Goal: Transaction & Acquisition: Book appointment/travel/reservation

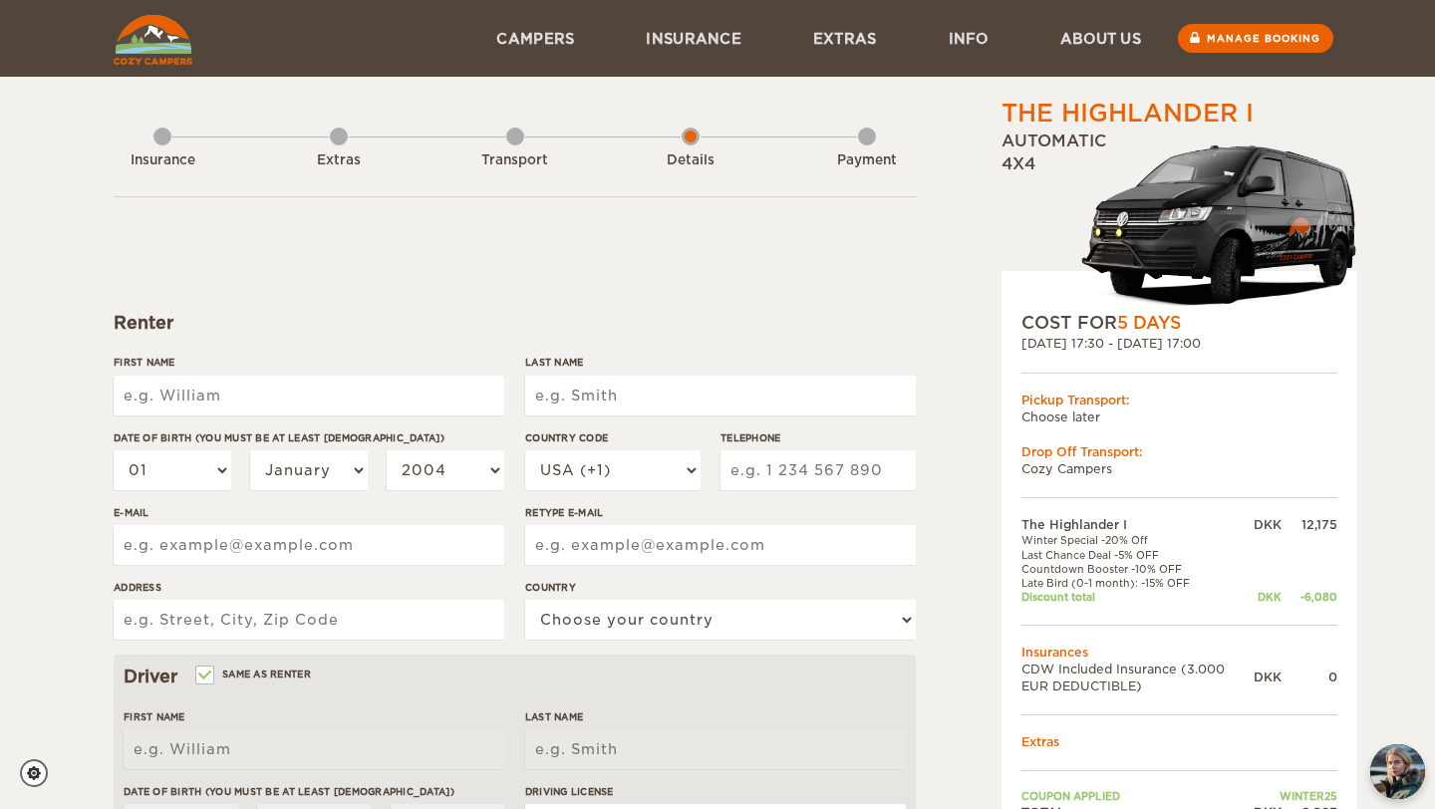
click at [421, 393] on input "First Name" at bounding box center [309, 396] width 391 height 40
type input "a"
type input "[PERSON_NAME]"
click at [687, 405] on input "Last Name" at bounding box center [720, 396] width 391 height 40
type input "[PERSON_NAME]"
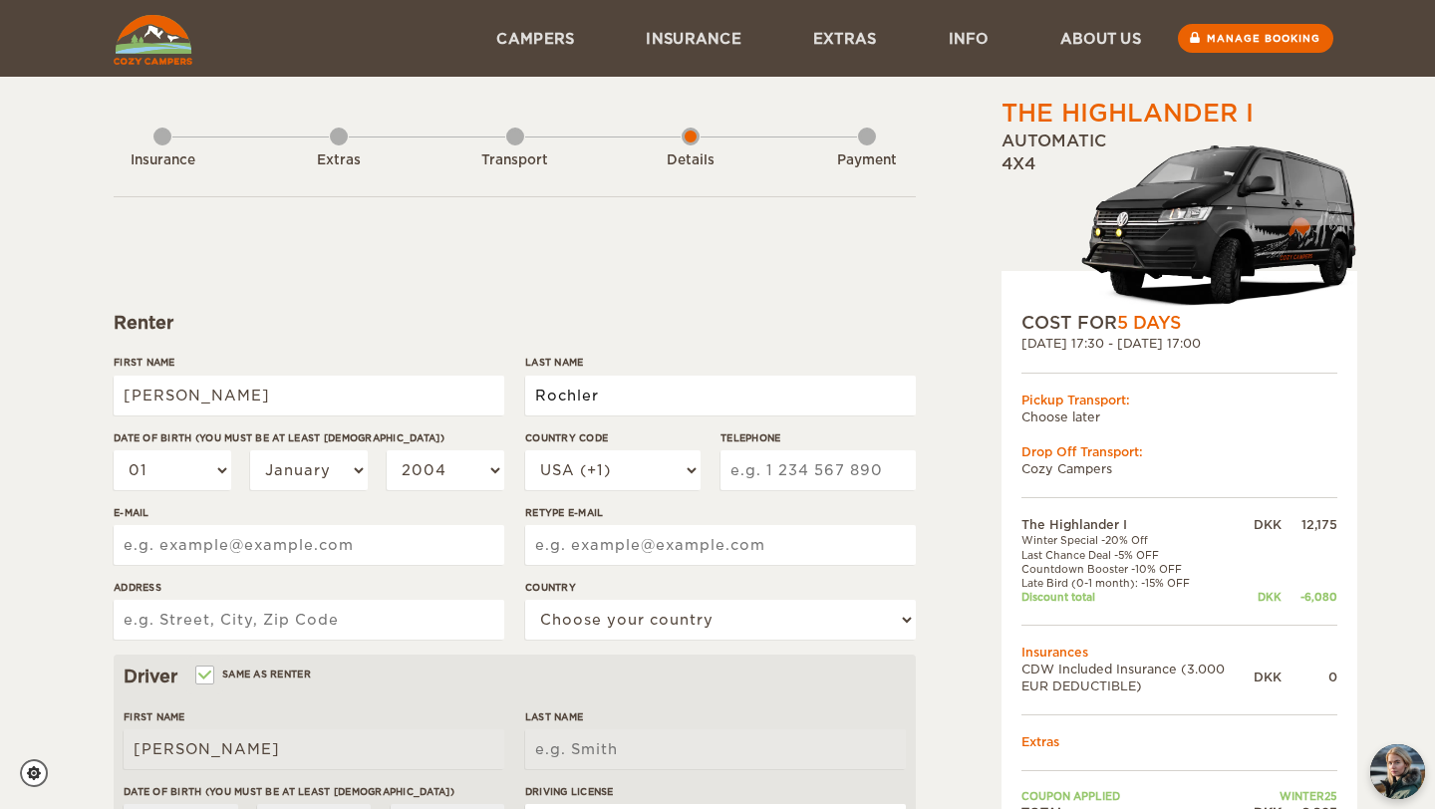
type input "Rochler"
click at [235, 475] on div "01 02 03 04 05 06 07 08 09 10 11 12 13 14 15 16 17 18 19 20 21 22 23 24 25 26 2…" at bounding box center [309, 477] width 391 height 55
click at [212, 470] on select "01 02 03 04 05 06 07 08 09 10 11 12 13 14 15 16 17 18 19 20 21 22 23 24 25 26 2…" at bounding box center [173, 470] width 118 height 40
select select "19"
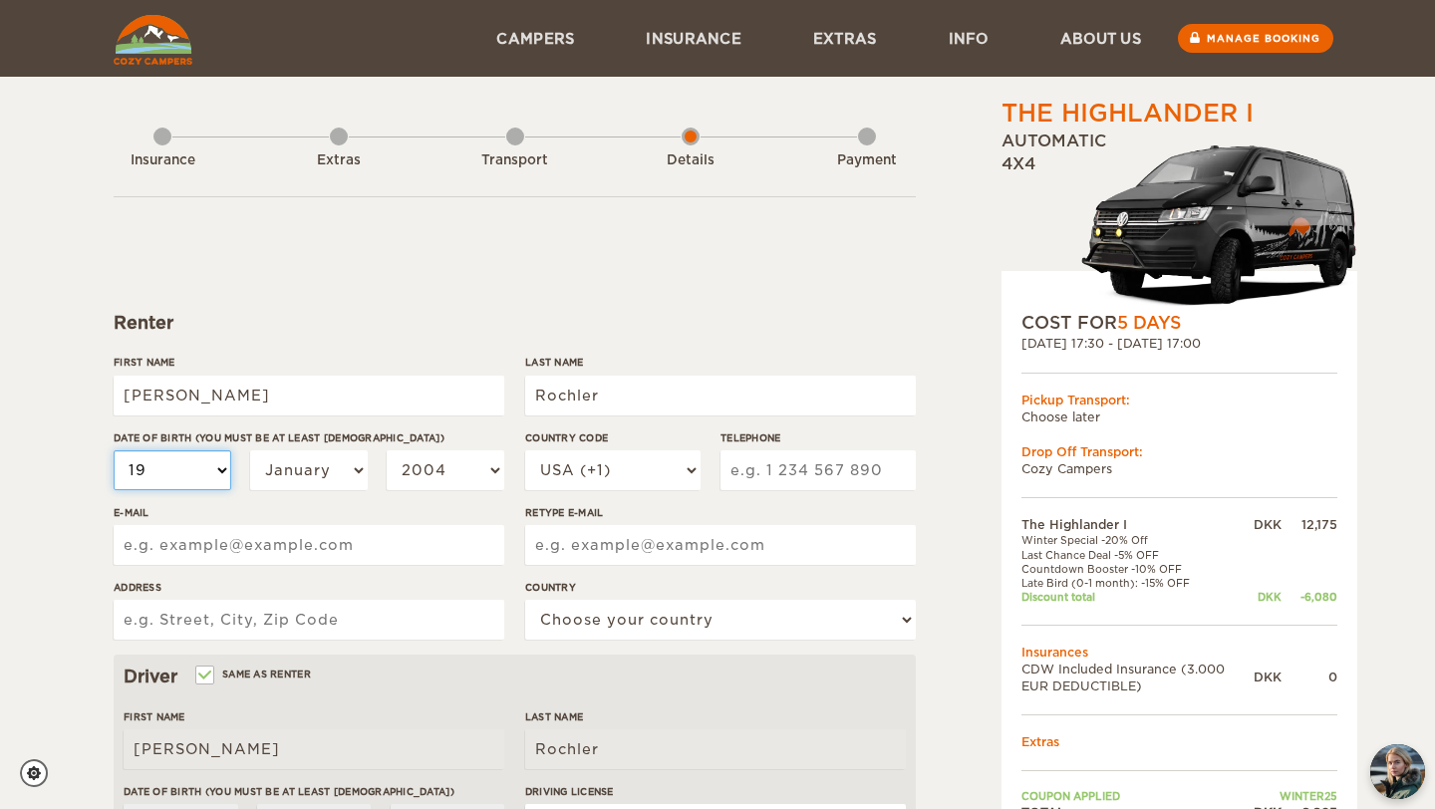
select select "19"
click at [348, 461] on select "January February March April May June July August September October November De…" at bounding box center [309, 470] width 118 height 40
select select "09"
click at [462, 470] on select "2004 2003 2002 2001 2000 1999 1998 1997 1996 1995 1994 1993 1992 1991 1990 1989…" at bounding box center [446, 470] width 118 height 40
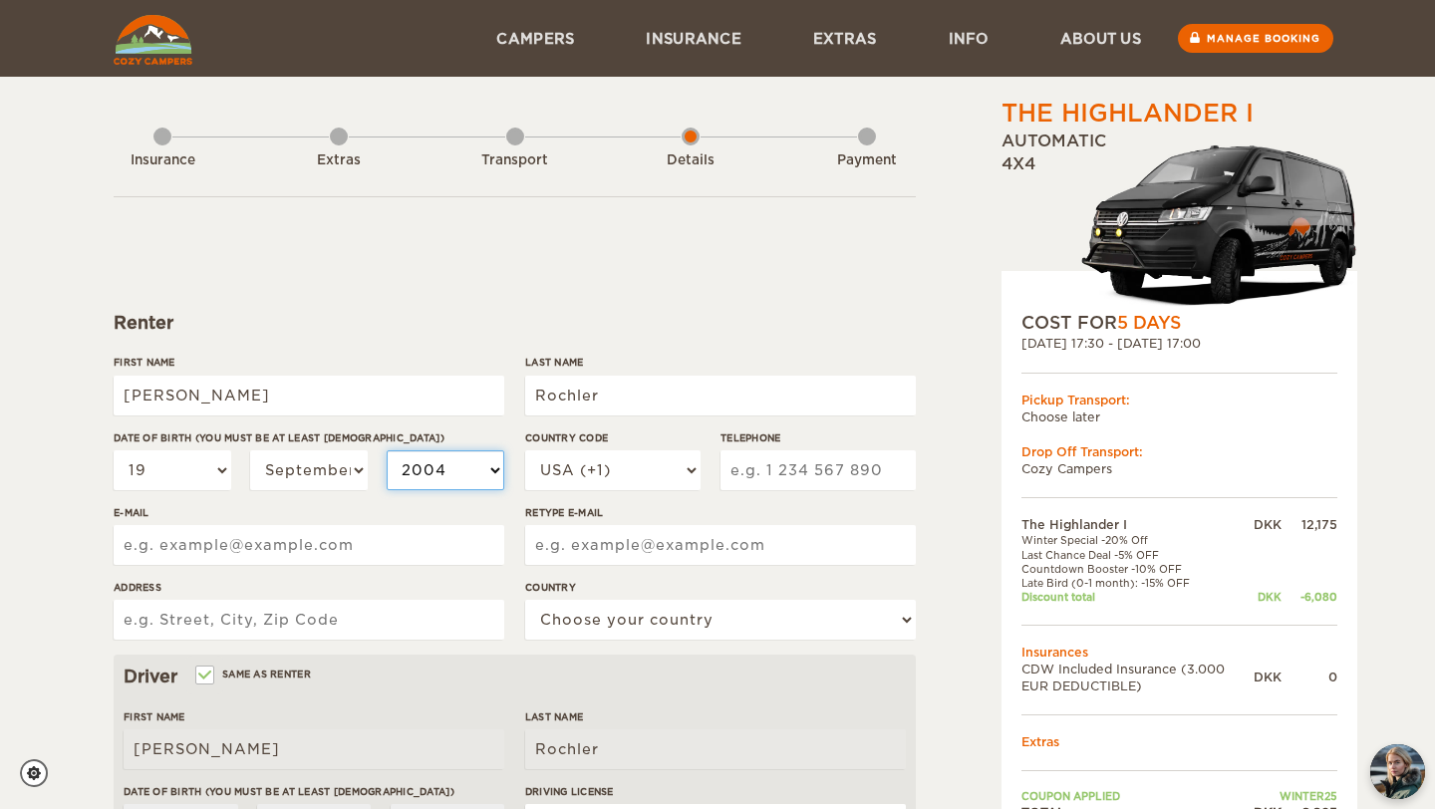
select select "1997"
click at [654, 473] on select "USA (+1) UK (+44) Germany (+49) Algeria (+213) Andorra (+376) Angola (+244) Ang…" at bounding box center [612, 470] width 175 height 40
select select "45"
click at [770, 468] on input "Telephone" at bounding box center [817, 470] width 195 height 40
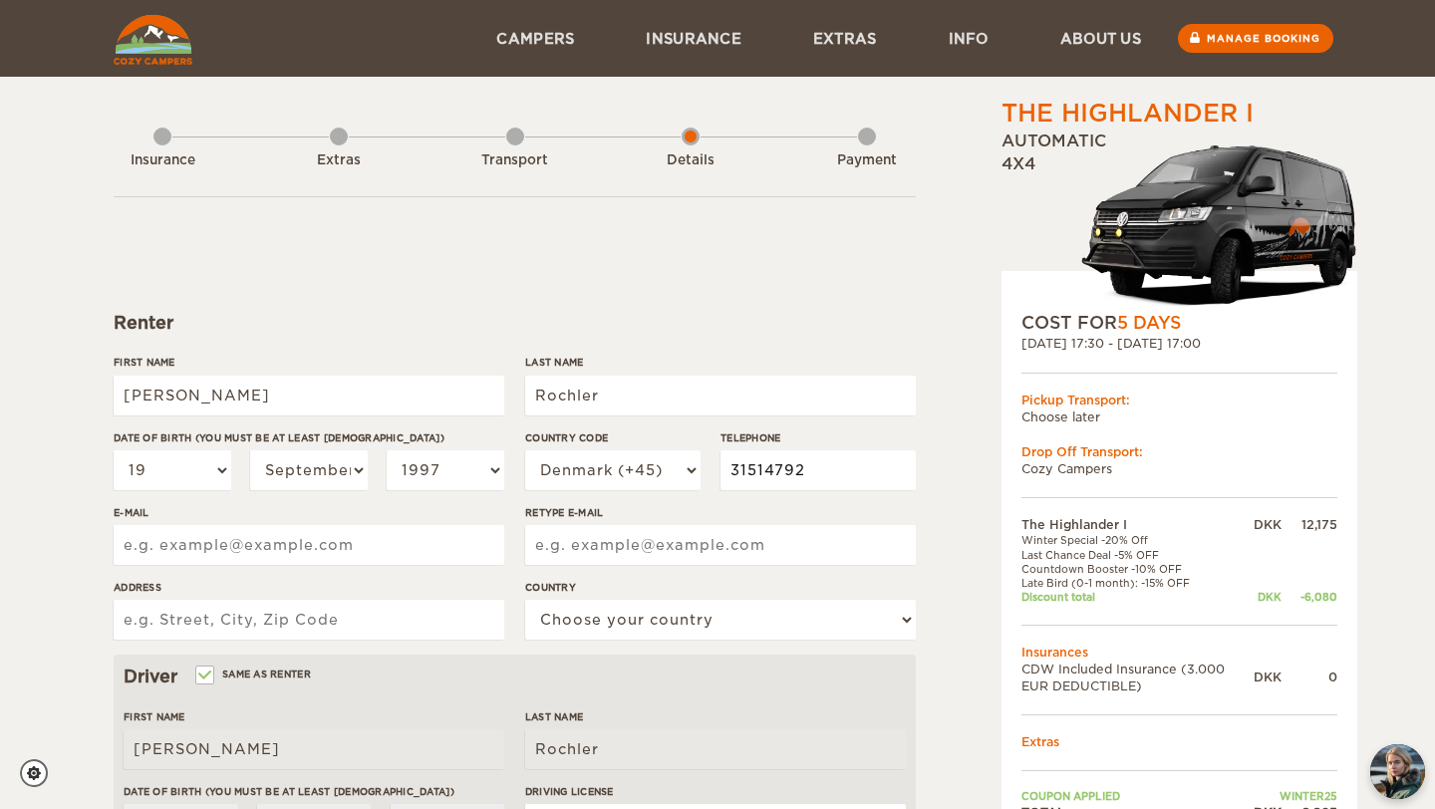
type input "31514792"
click at [606, 554] on input "Retype E-mail" at bounding box center [720, 545] width 391 height 40
type input "alfredrochler@icloud.com"
click at [317, 547] on form "Renter First Name Alfred Last Name Rochler Date of birth (You must be at least …" at bounding box center [515, 720] width 802 height 1049
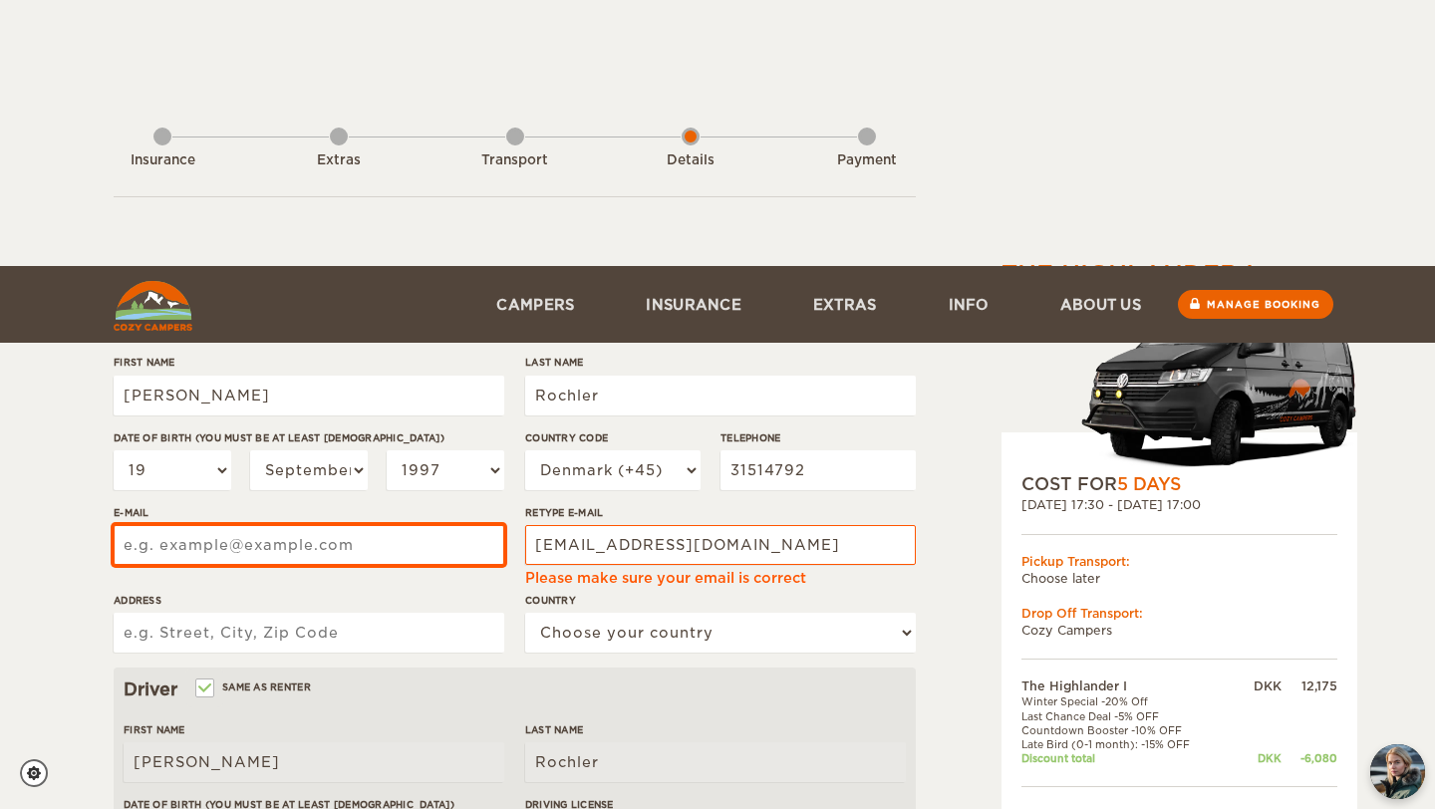
scroll to position [266, 0]
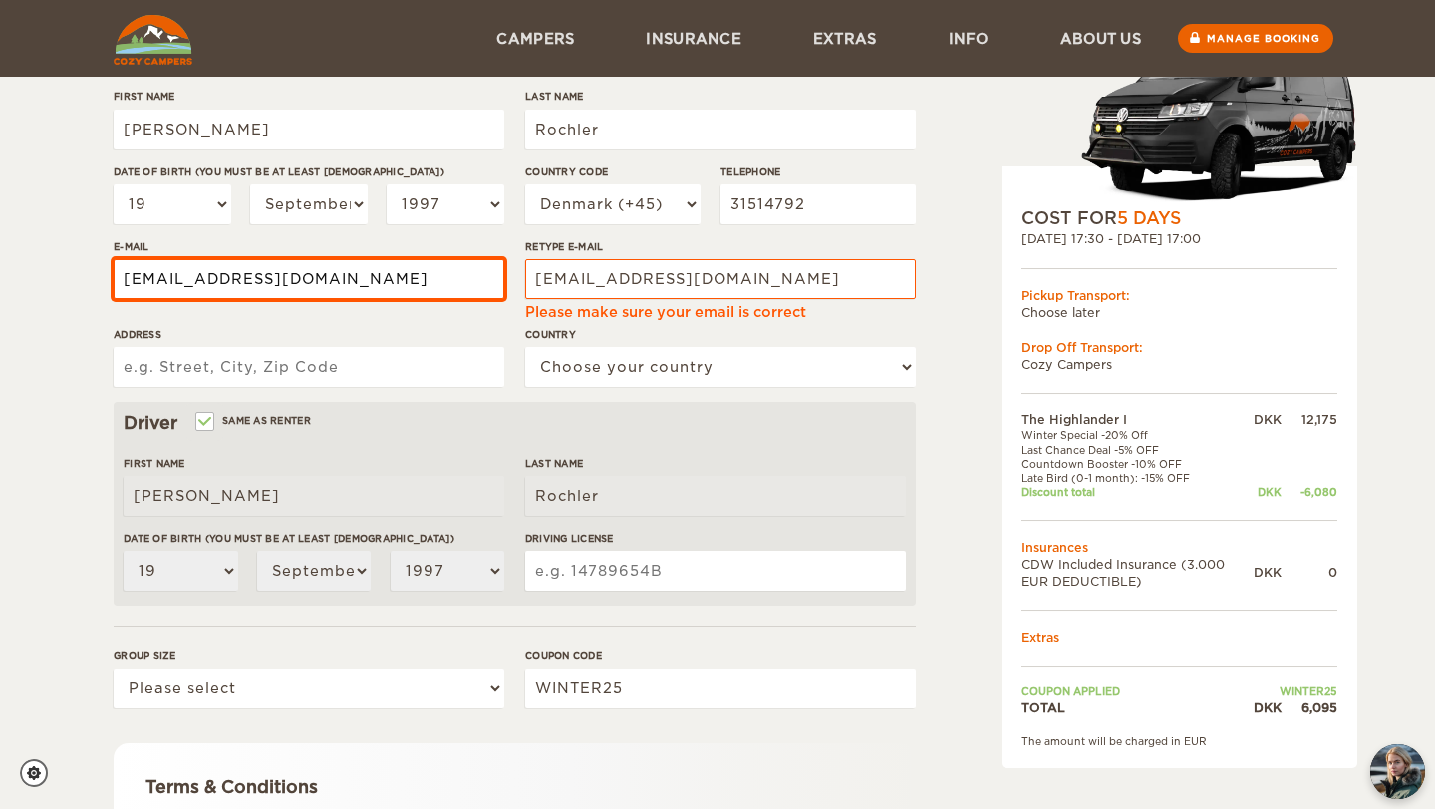
type input "alfredrochler@icloud.com"
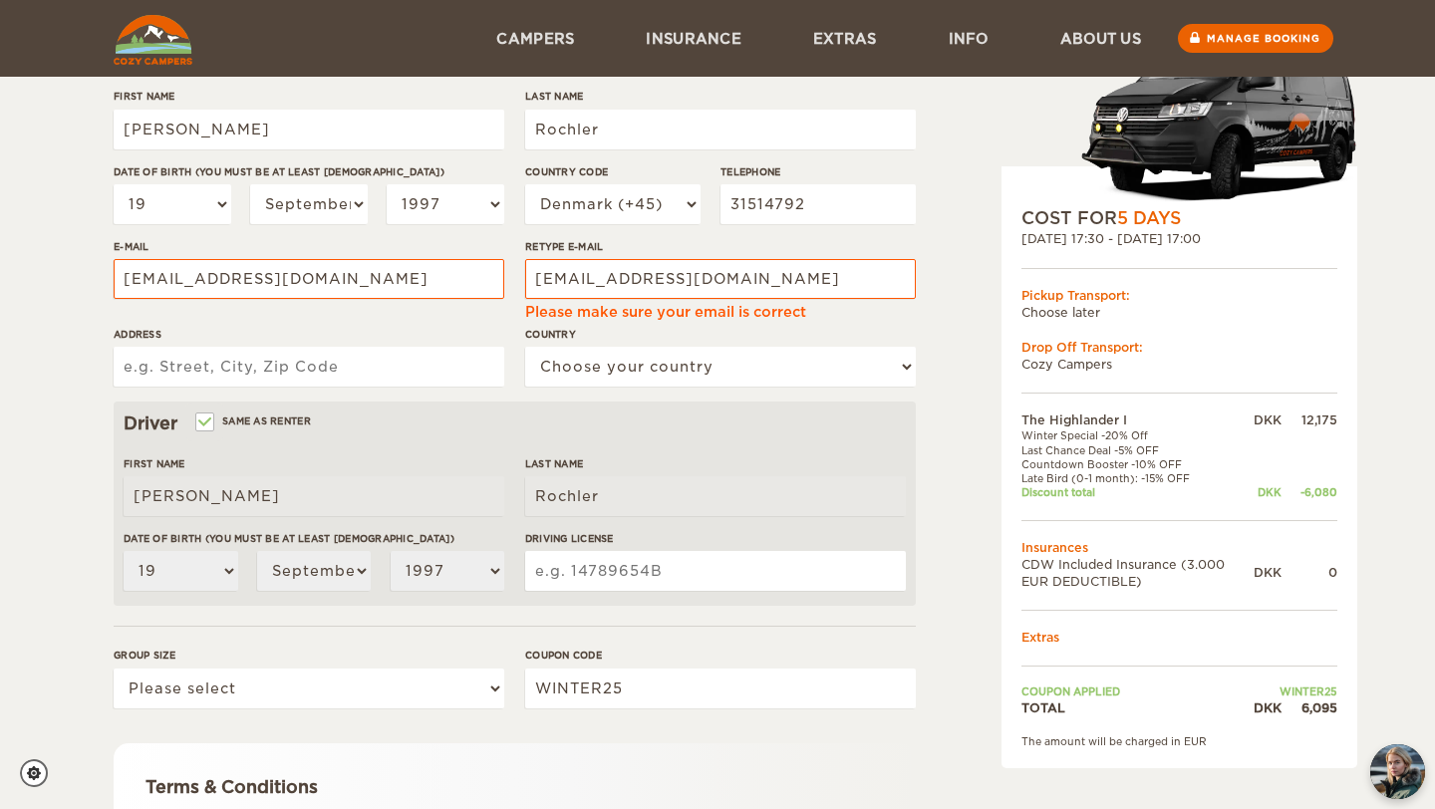
click at [270, 368] on input "Address" at bounding box center [309, 367] width 391 height 40
type input "gl. Kappendrupvej 42"
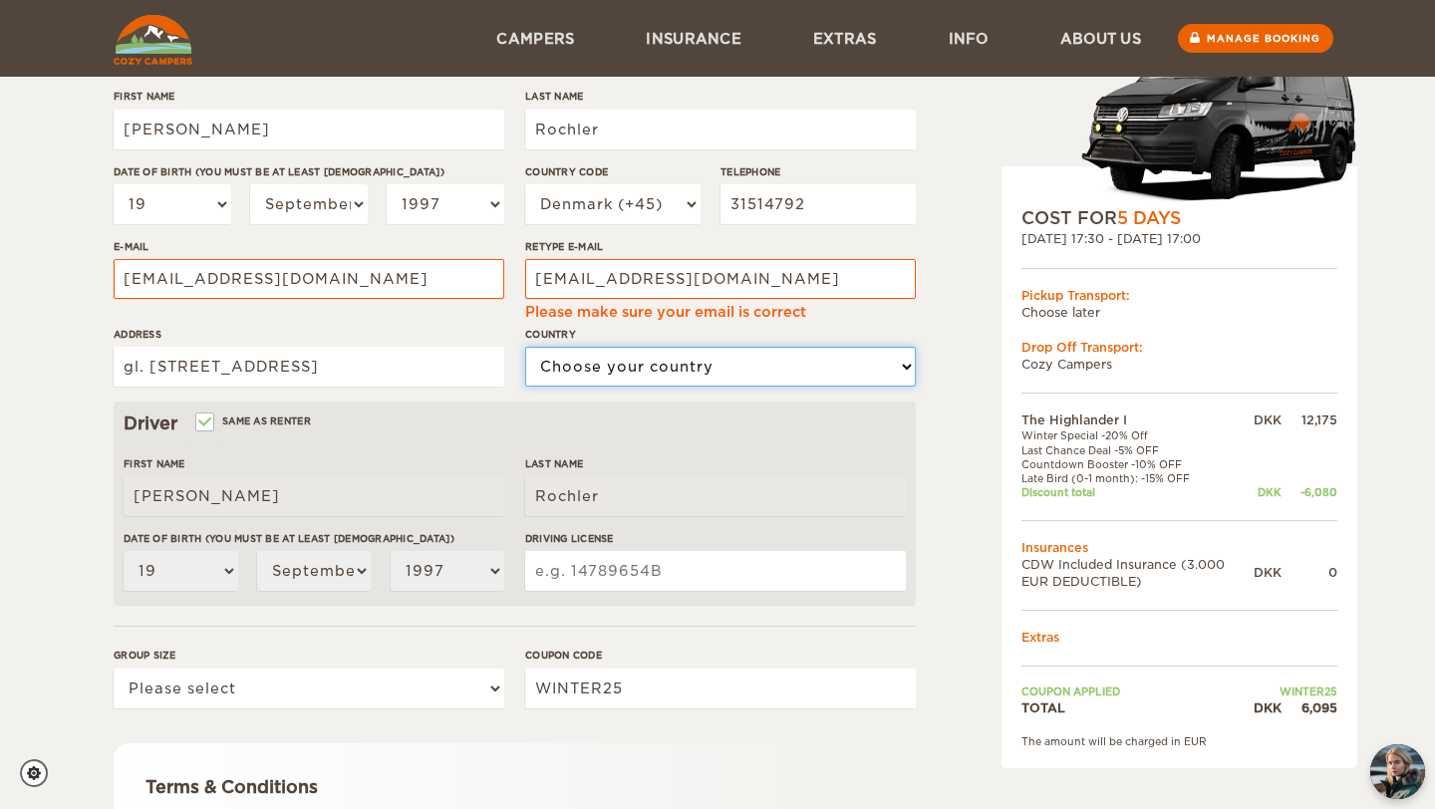
click at [567, 374] on select "Choose your country United States United Kingdom Germany Afghanistan Albania Al…" at bounding box center [720, 367] width 391 height 40
select select "56"
click at [611, 575] on input "Driving License" at bounding box center [715, 571] width 381 height 40
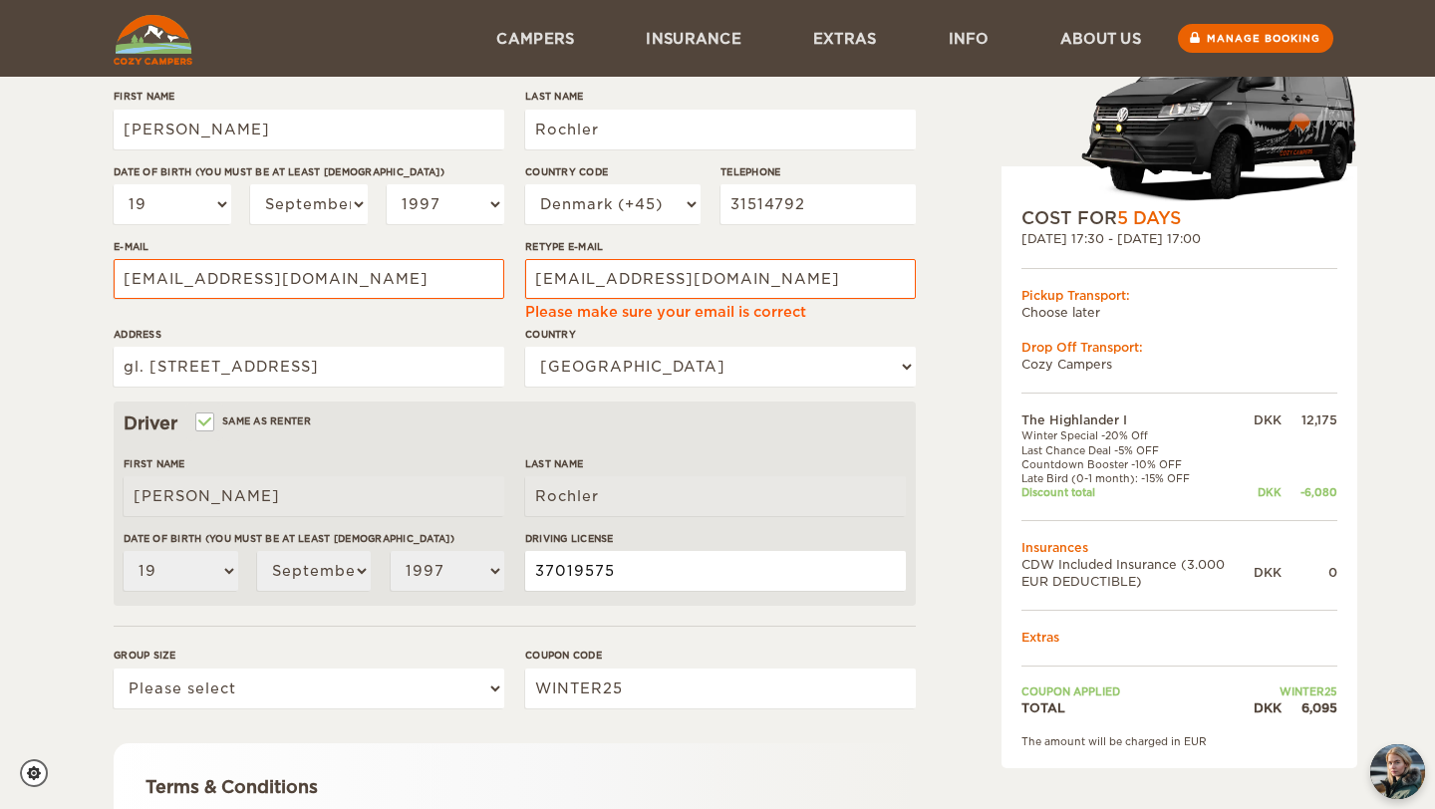
type input "37019575"
click at [470, 687] on select "Please select 1 2" at bounding box center [309, 689] width 391 height 40
select select "2"
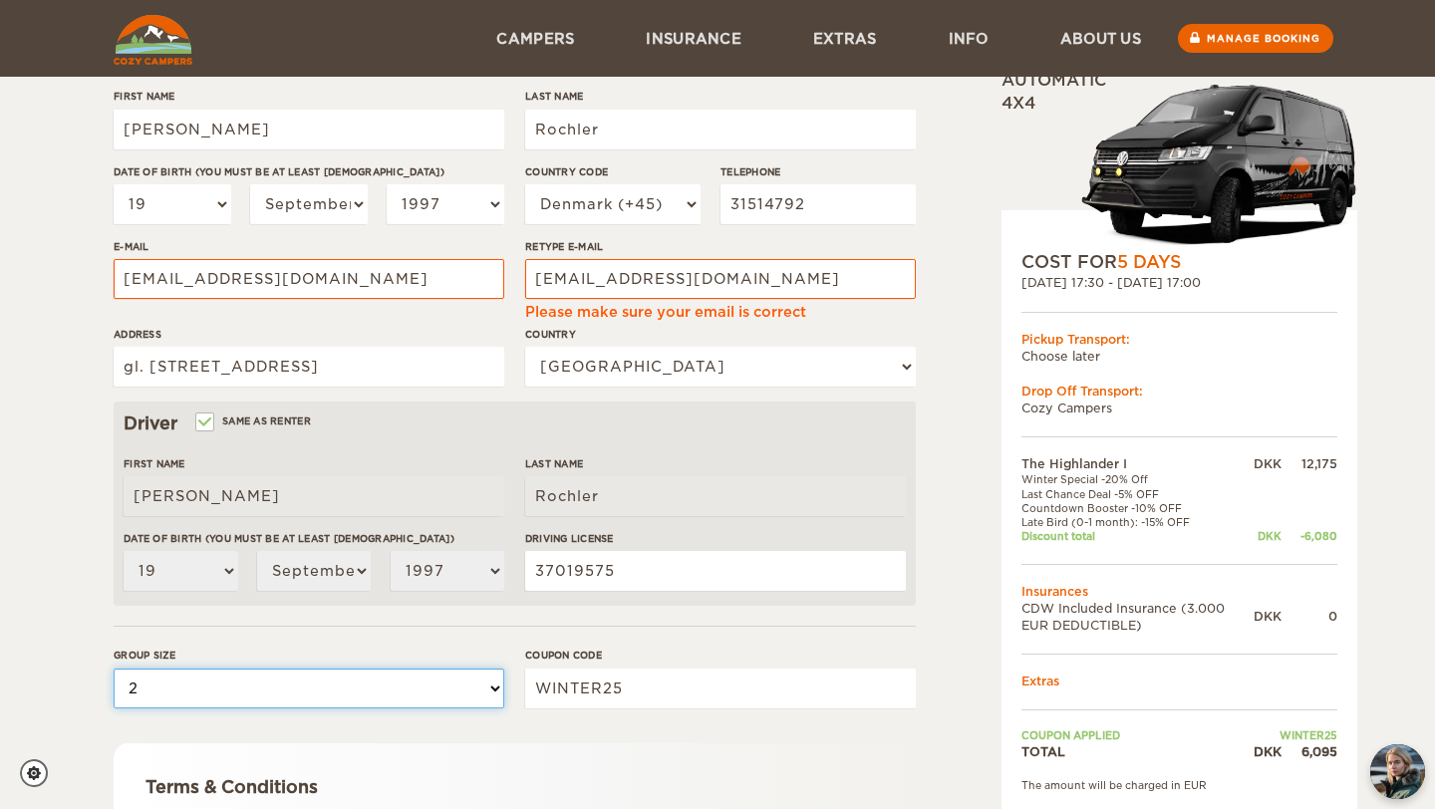
scroll to position [500, 0]
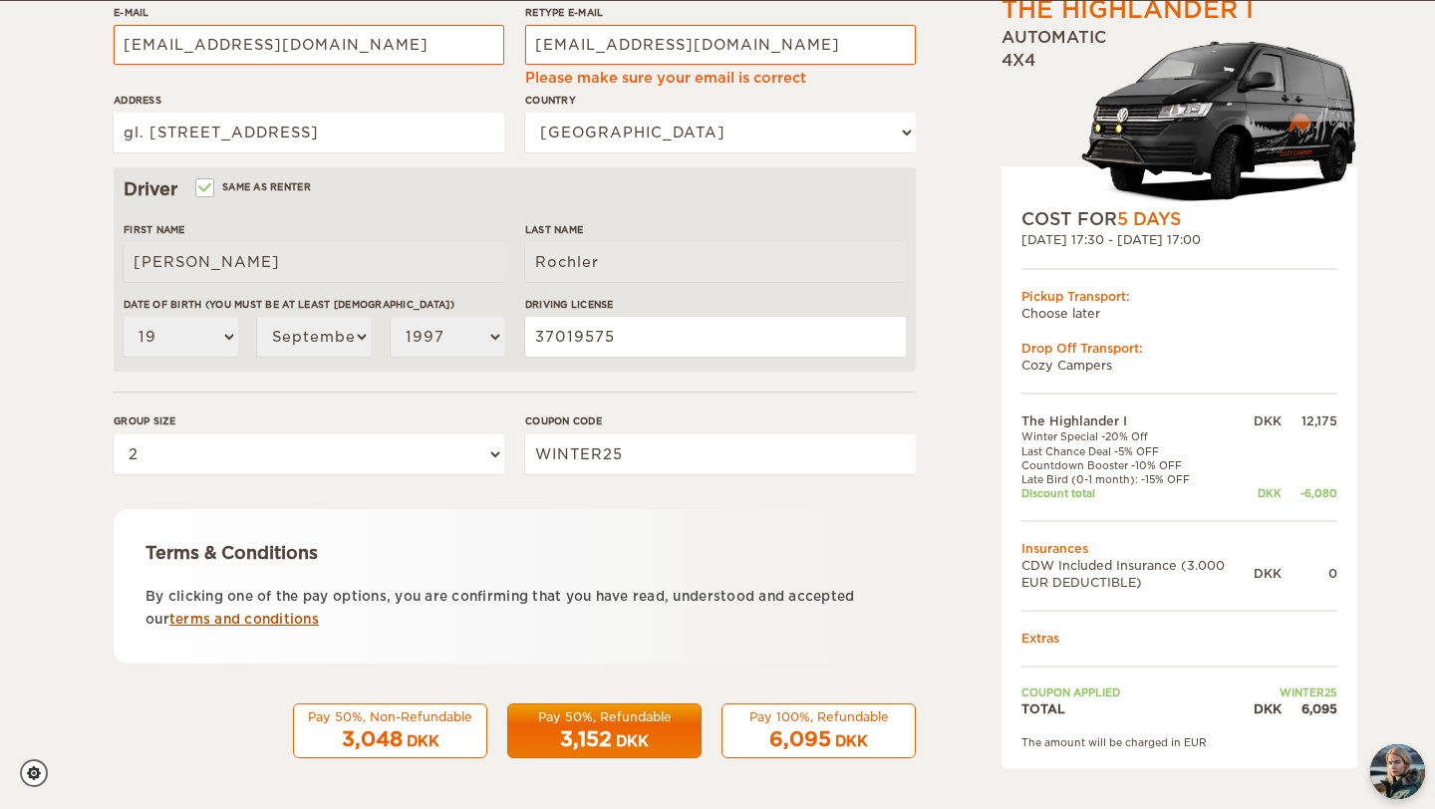
click at [227, 620] on link "terms and conditions" at bounding box center [243, 619] width 149 height 15
click at [792, 727] on span "6,095" at bounding box center [800, 739] width 62 height 24
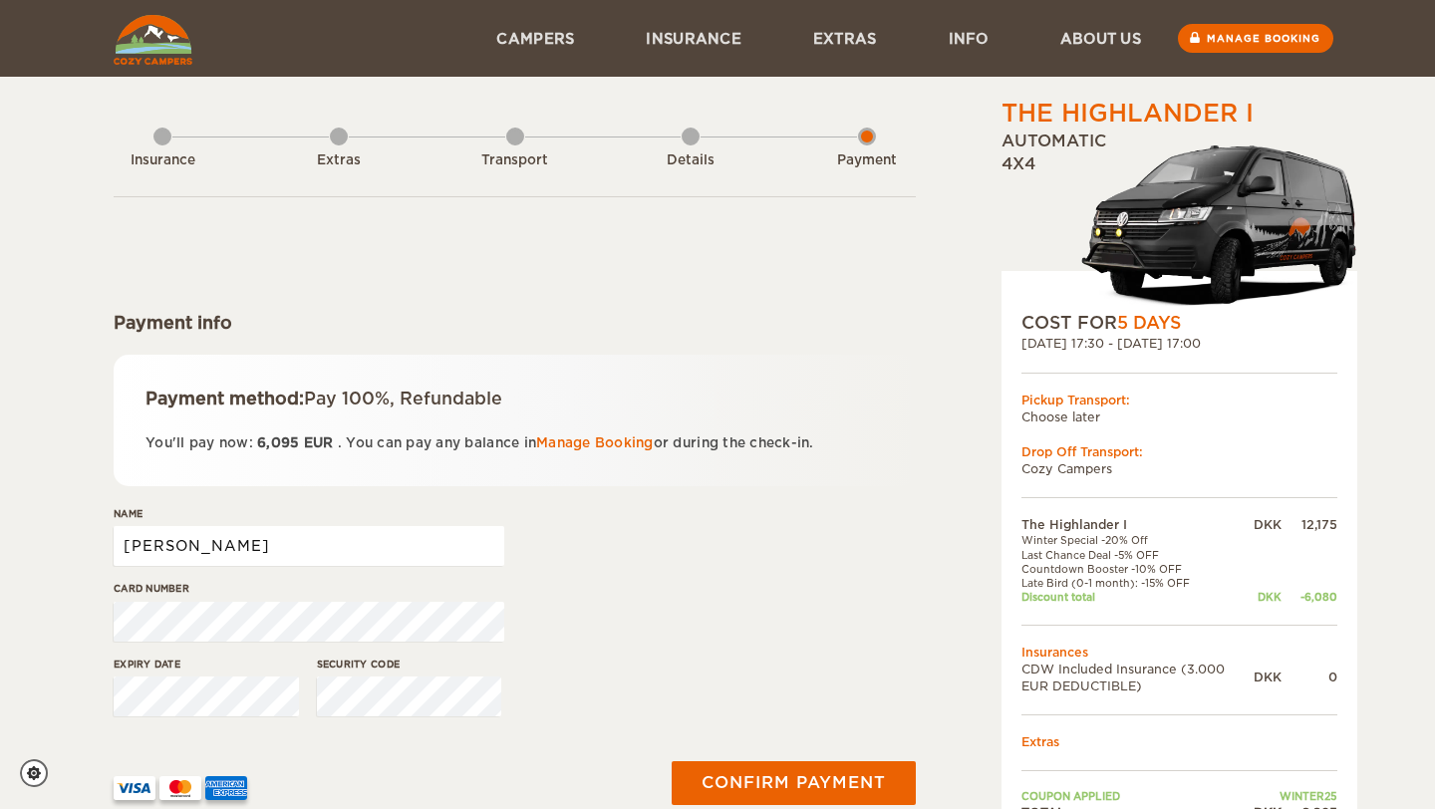
click at [216, 551] on input "[PERSON_NAME]" at bounding box center [309, 546] width 391 height 40
type input "A"
type input "[PERSON_NAME]"
click at [175, 550] on input "[PERSON_NAME]" at bounding box center [309, 546] width 391 height 40
drag, startPoint x: 327, startPoint y: 547, endPoint x: 38, endPoint y: 542, distance: 289.0
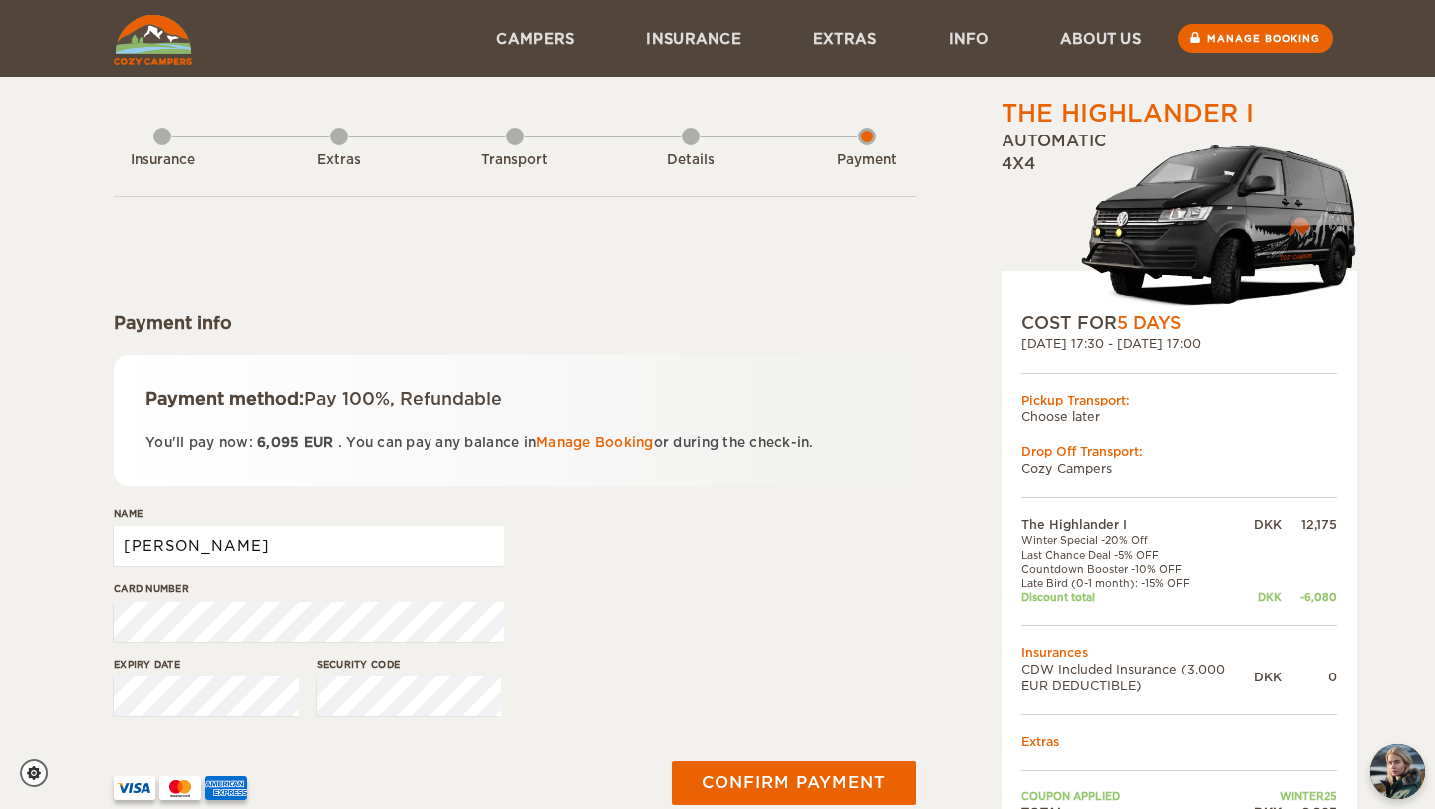
click at [38, 542] on div "The Highlander I Expand Collapse Total 6,095 DKK Automatic 4x4 COST FOR 5 Days …" at bounding box center [717, 446] width 1435 height 893
type input "Alfred Rochler"
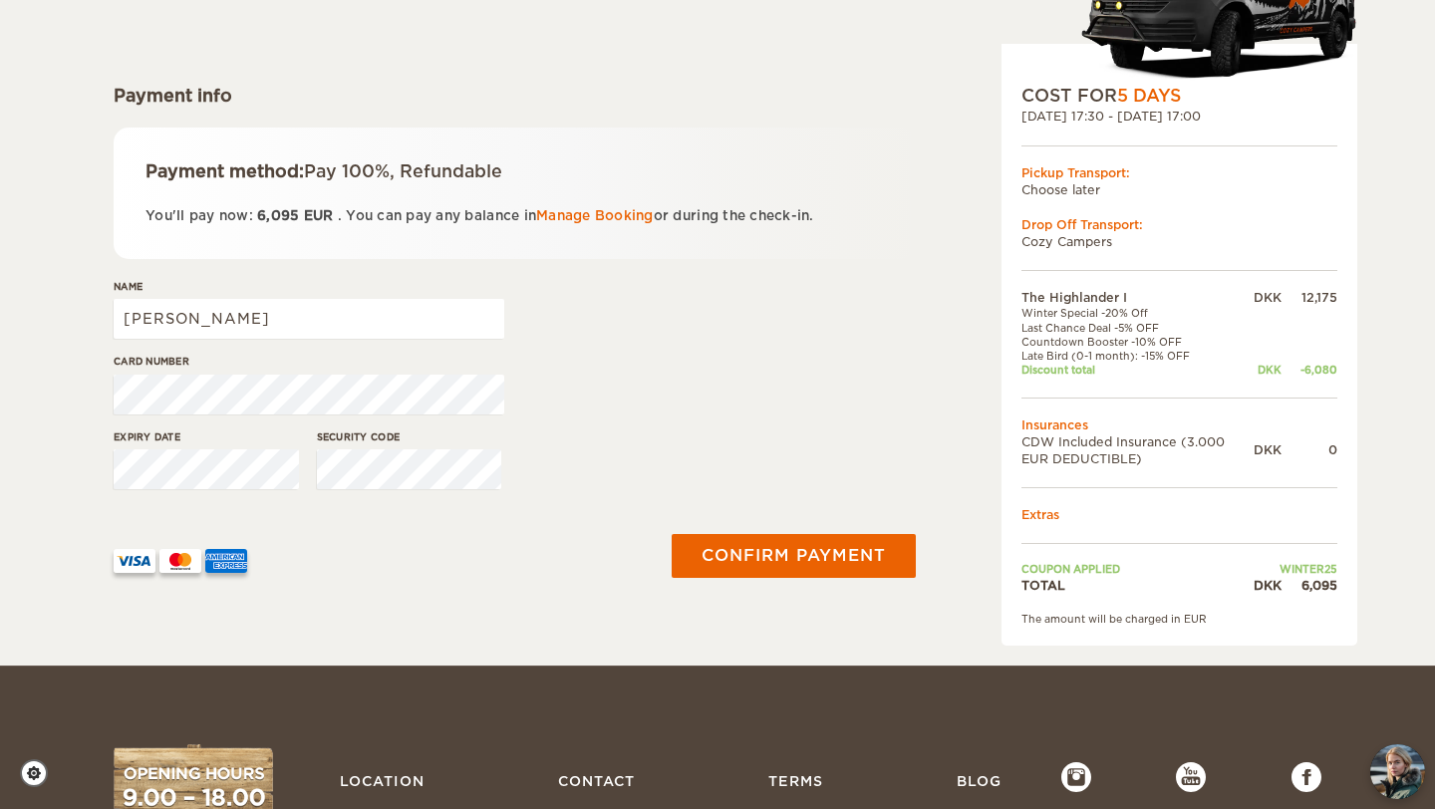
scroll to position [228, 0]
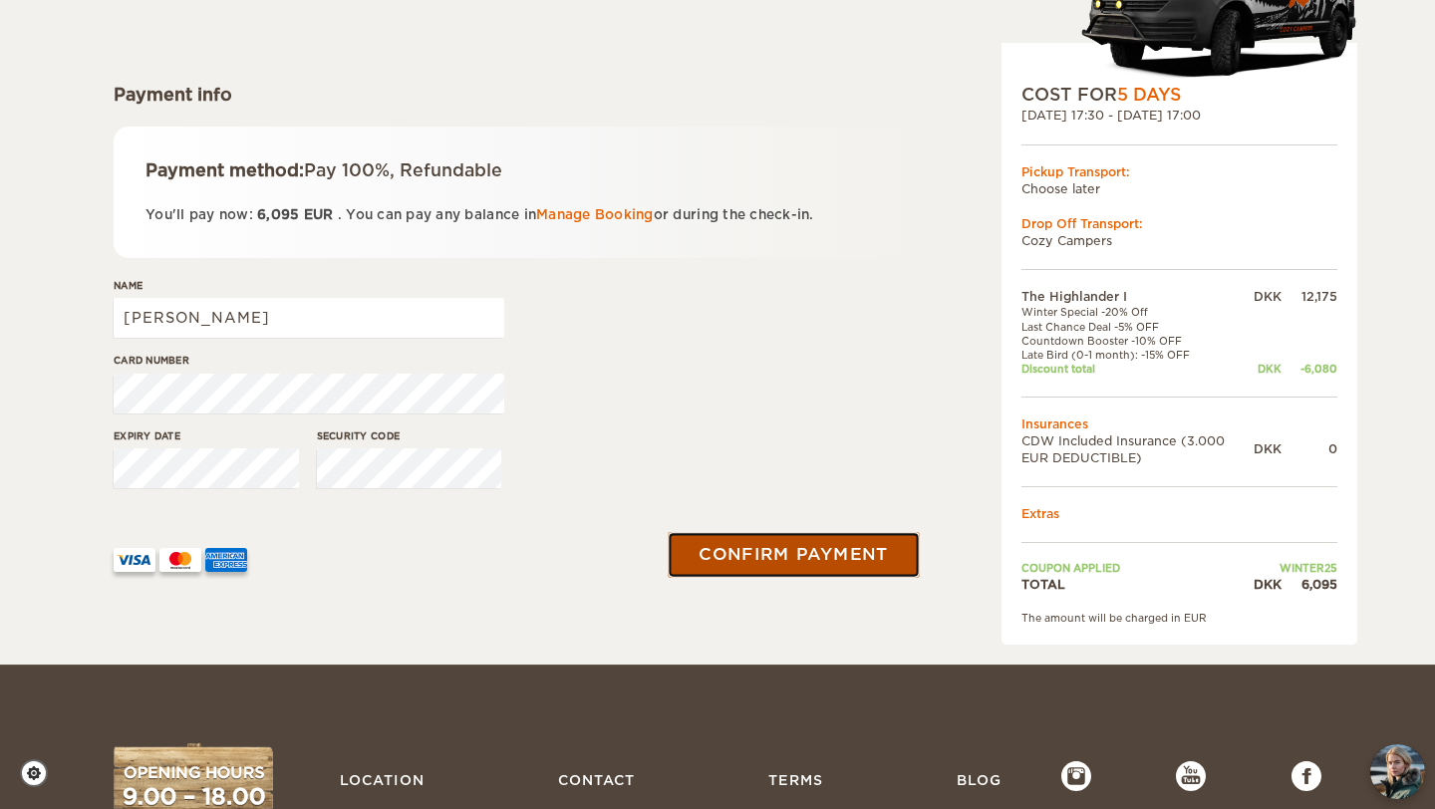
click at [793, 559] on button "Confirm payment" at bounding box center [793, 554] width 251 height 45
